Goal: Task Accomplishment & Management: Manage account settings

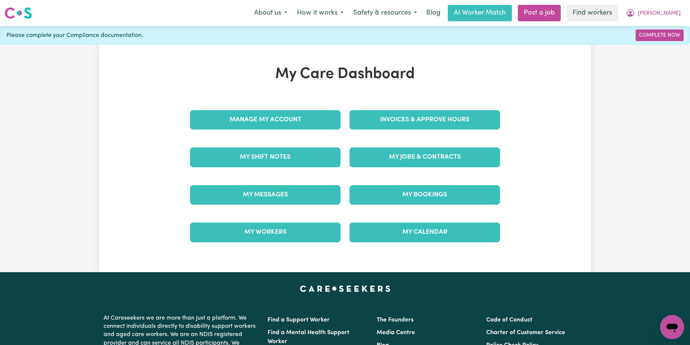
click at [461, 119] on link "Invoices & Approve Hours" at bounding box center [425, 119] width 151 height 19
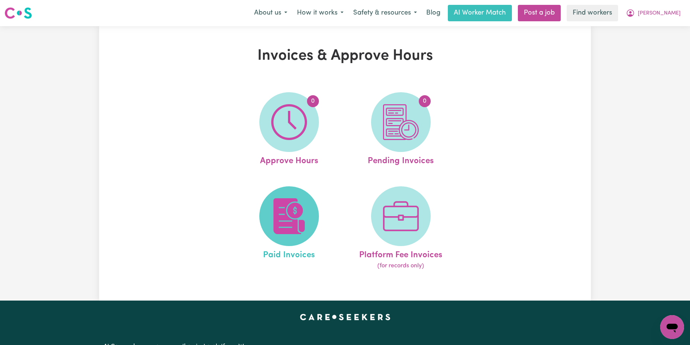
click at [304, 208] on img at bounding box center [289, 216] width 36 height 36
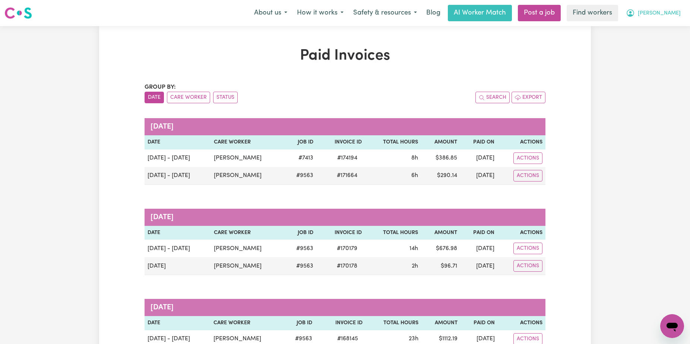
click at [668, 17] on span "[PERSON_NAME]" at bounding box center [659, 13] width 43 height 8
click at [652, 42] on link "Logout" at bounding box center [656, 43] width 59 height 14
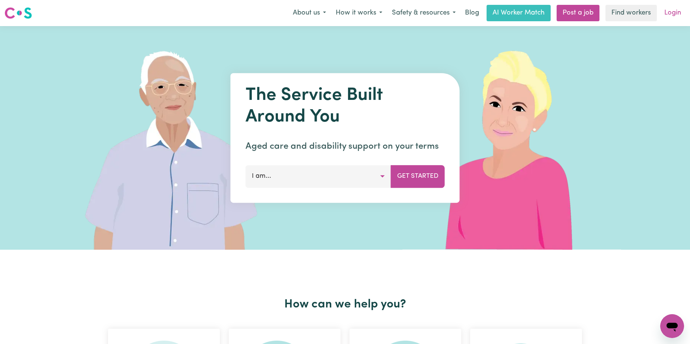
click at [673, 9] on link "Login" at bounding box center [673, 13] width 26 height 16
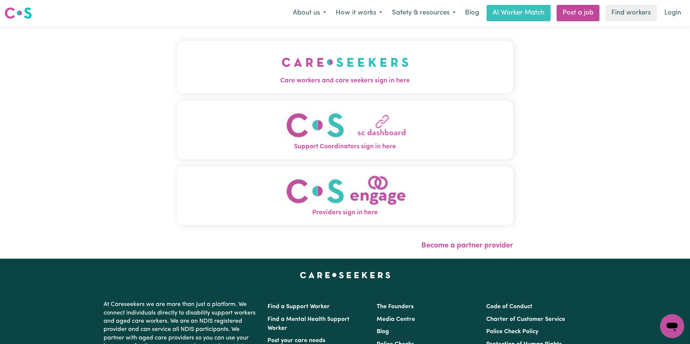
click at [392, 52] on button "Care workers and care seekers sign in here" at bounding box center [345, 67] width 336 height 52
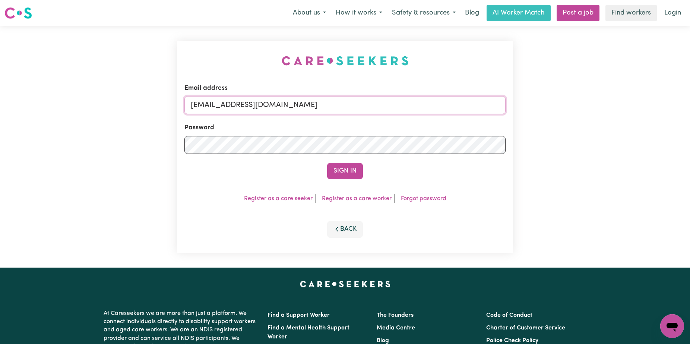
drag, startPoint x: 438, startPoint y: 108, endPoint x: 230, endPoint y: 103, distance: 207.7
click at [230, 103] on input "[EMAIL_ADDRESS][DOMAIN_NAME]" at bounding box center [345, 105] width 321 height 18
paste input "RichardTombsAPIS"
type input "[EMAIL_ADDRESS][DOMAIN_NAME]"
click at [327, 163] on button "Sign In" at bounding box center [345, 171] width 36 height 16
